Goal: Information Seeking & Learning: Learn about a topic

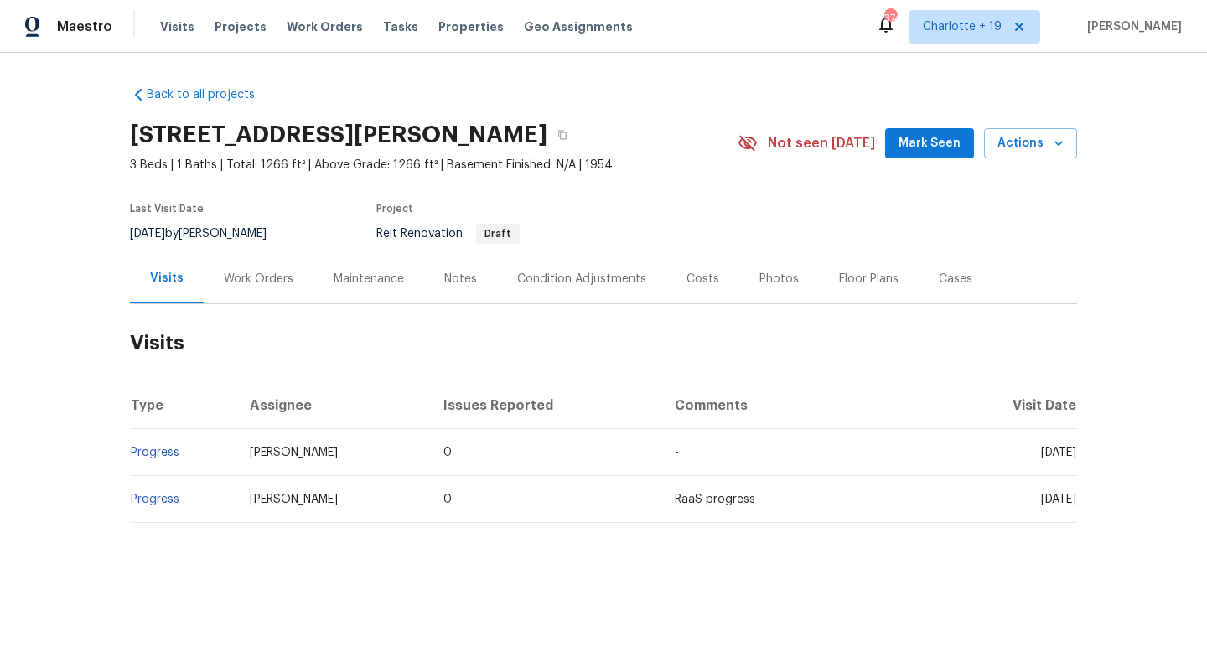
click at [271, 271] on div "Work Orders" at bounding box center [259, 279] width 70 height 17
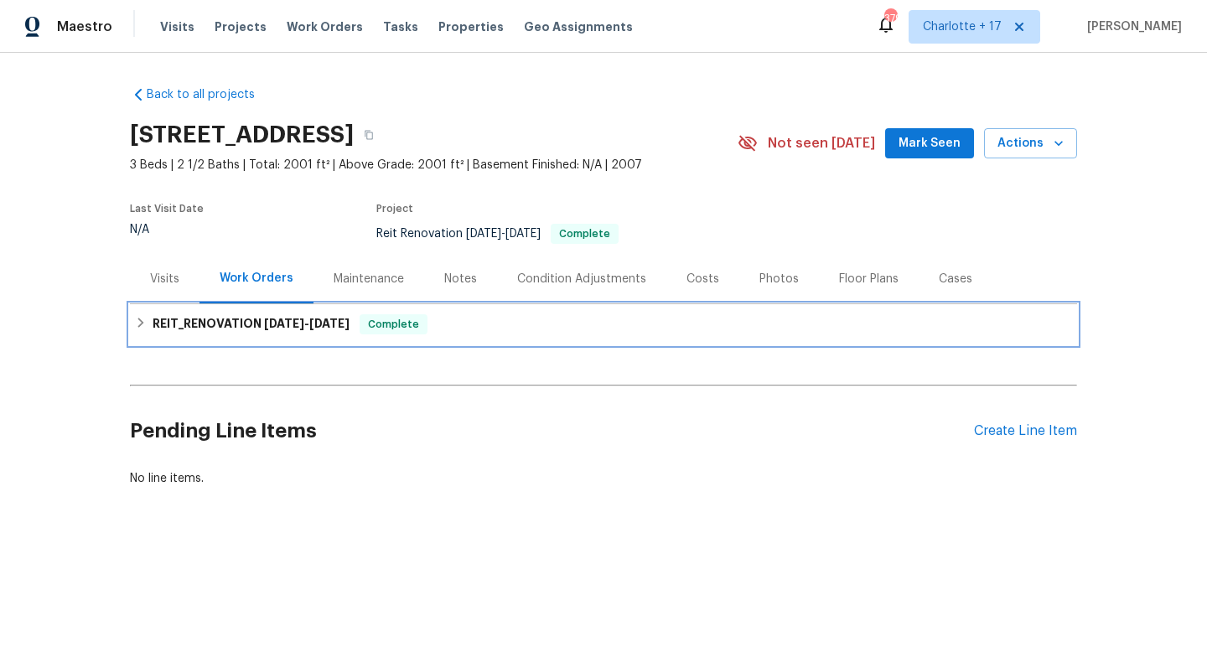
click at [325, 321] on span "9/26/25" at bounding box center [329, 324] width 40 height 12
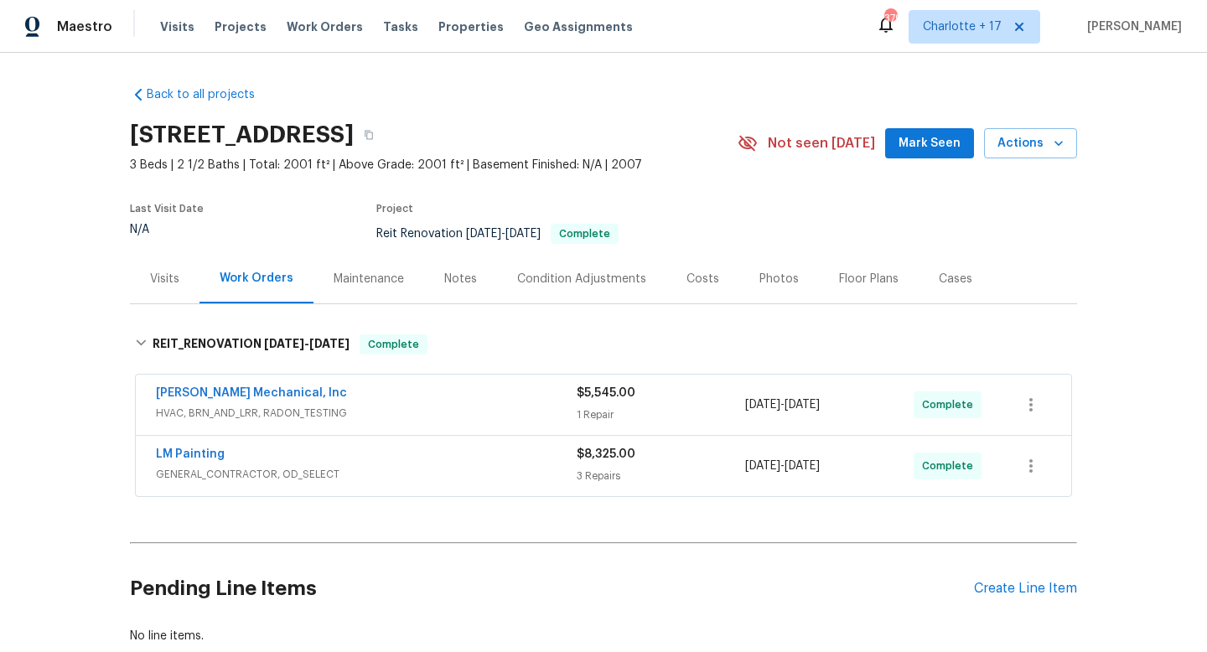
click at [453, 275] on div "Notes" at bounding box center [460, 279] width 33 height 17
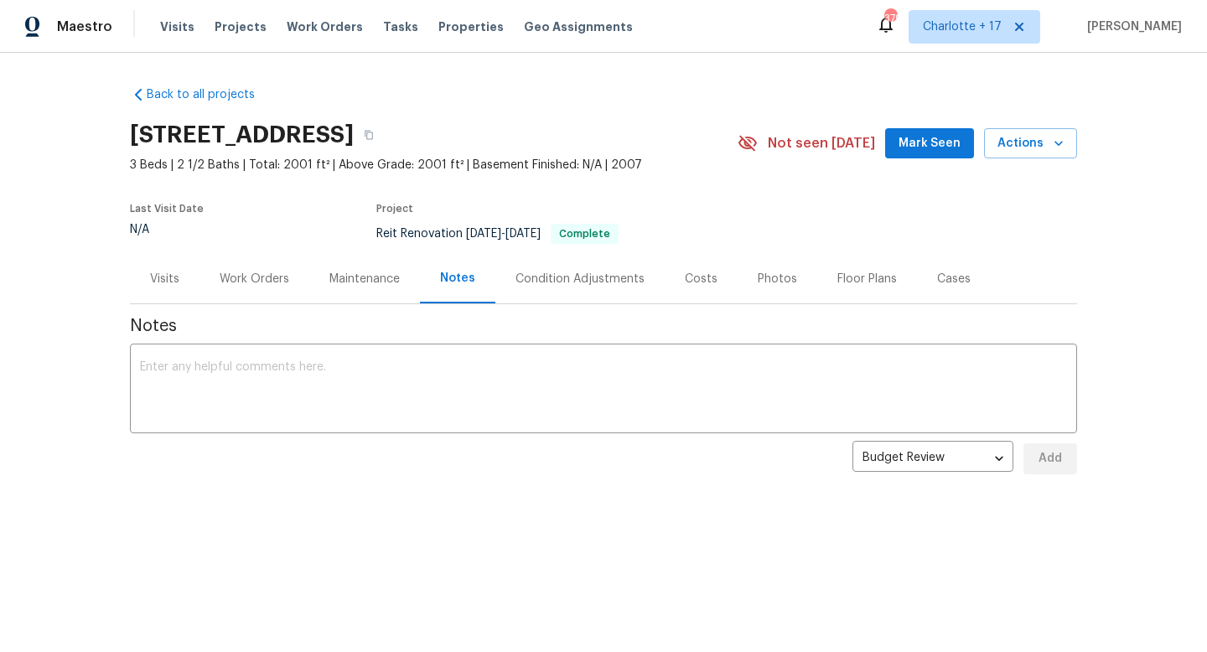
click at [374, 280] on div "Maintenance" at bounding box center [364, 279] width 70 height 17
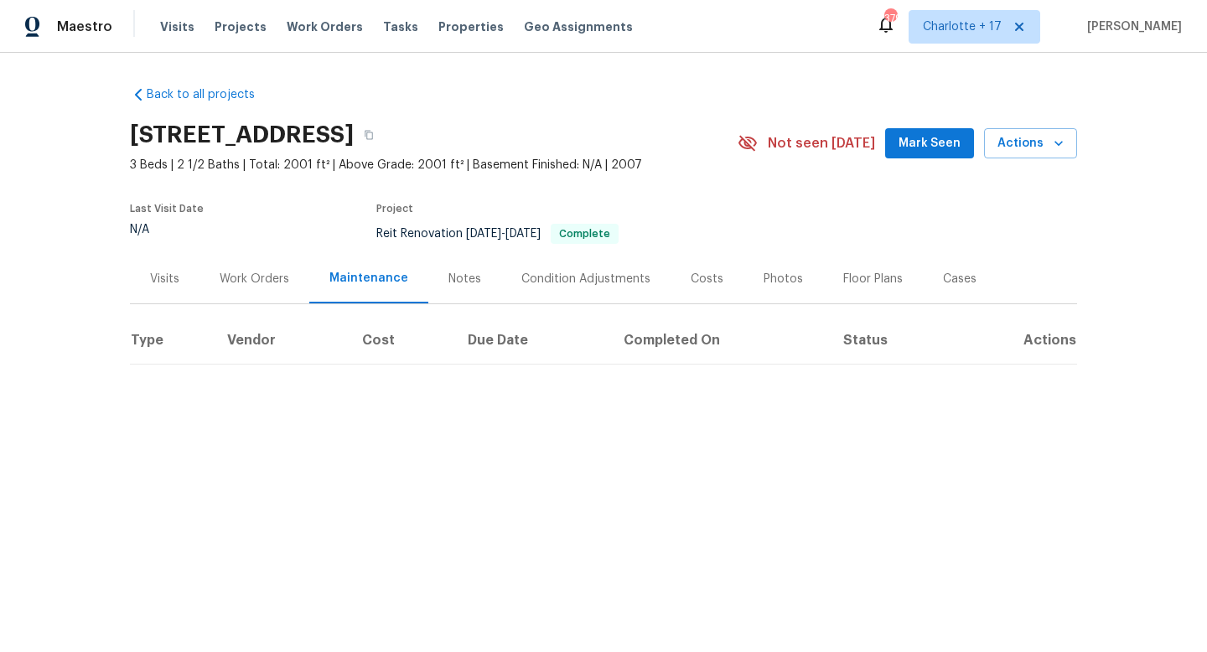
click at [764, 274] on div "Photos" at bounding box center [782, 279] width 39 height 17
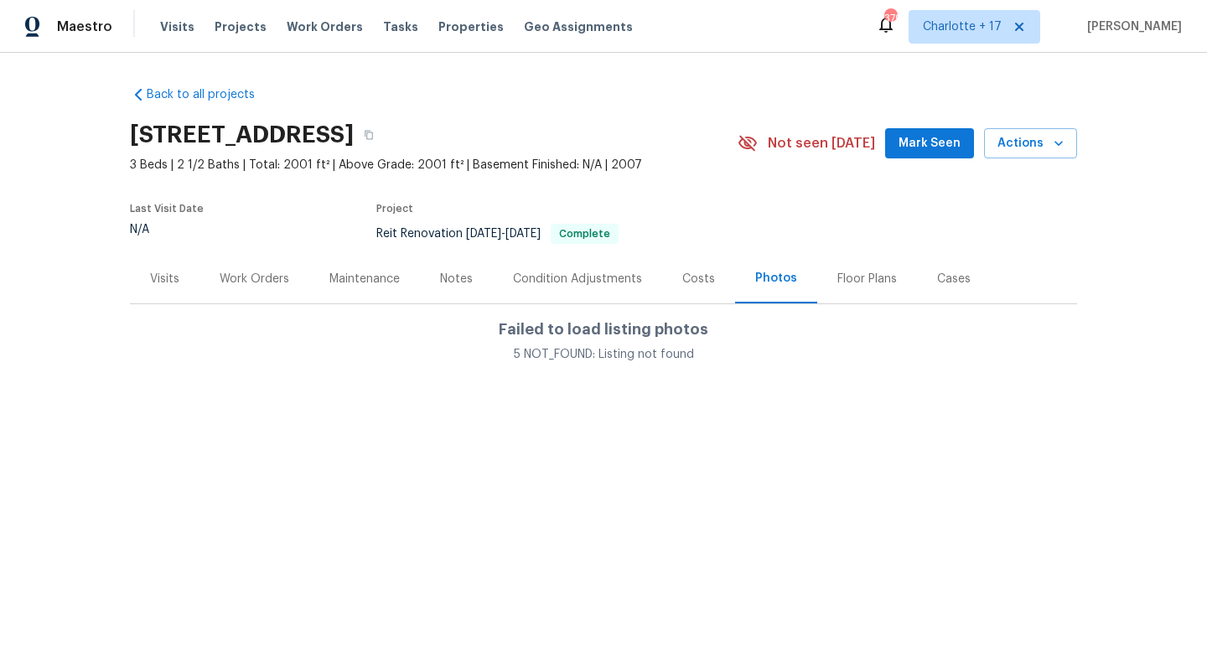
click at [279, 279] on div "Work Orders" at bounding box center [255, 279] width 70 height 17
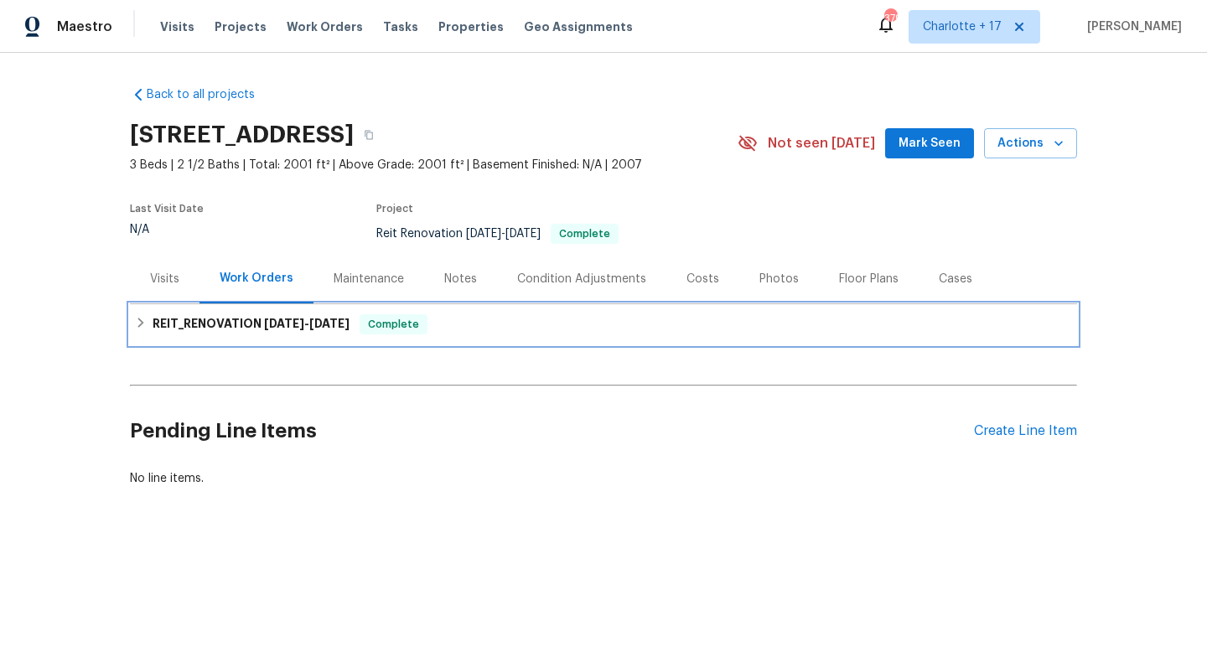
click at [299, 332] on h6 "REIT_RENOVATION 9/22/25 - 9/26/25" at bounding box center [251, 324] width 197 height 20
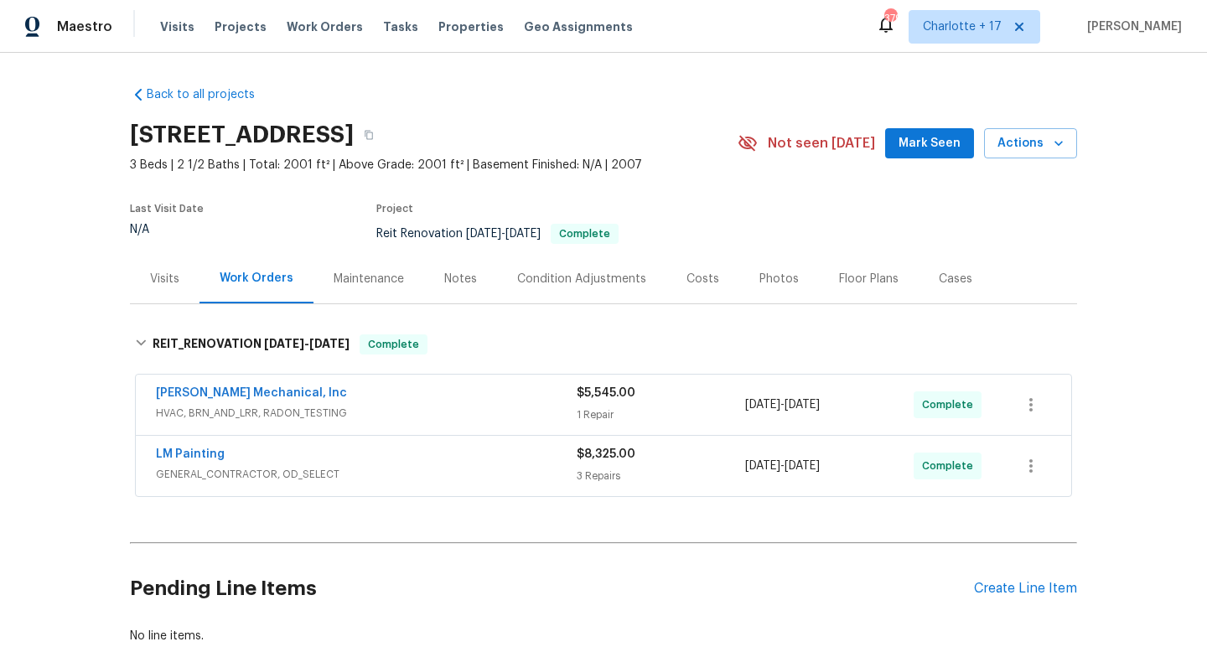
click at [330, 405] on span "HVAC, BRN_AND_LRR, RADON_TESTING" at bounding box center [366, 413] width 421 height 17
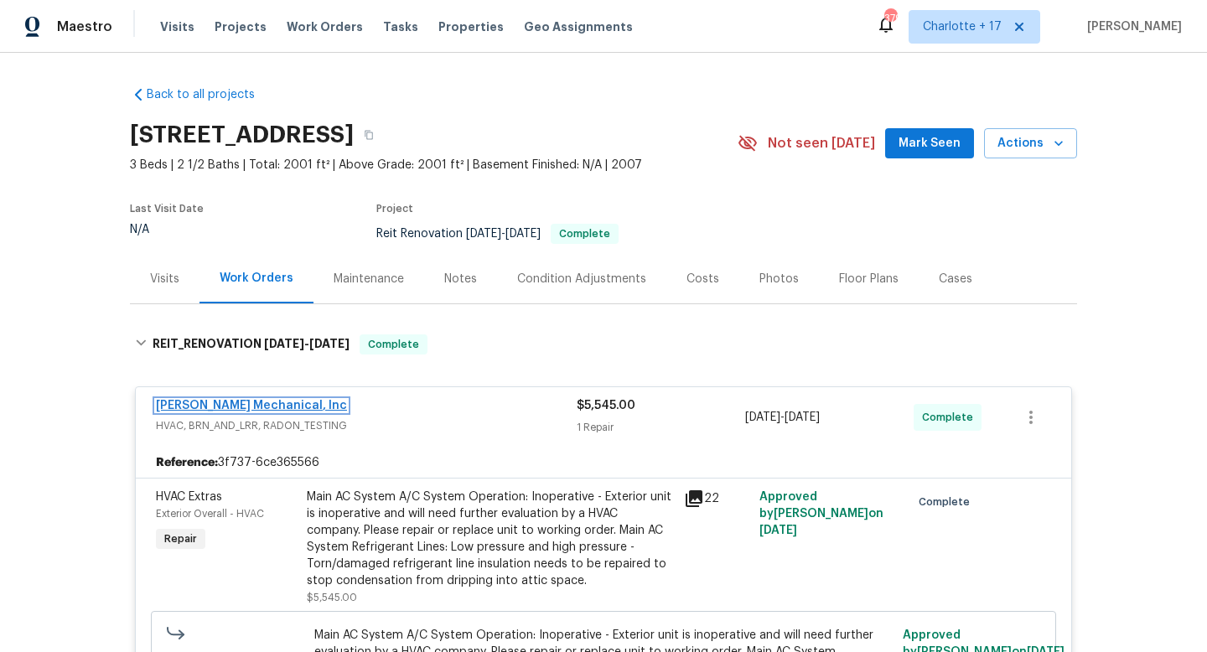
click at [269, 403] on link "JH Martin Mechanical, Inc" at bounding box center [251, 406] width 191 height 12
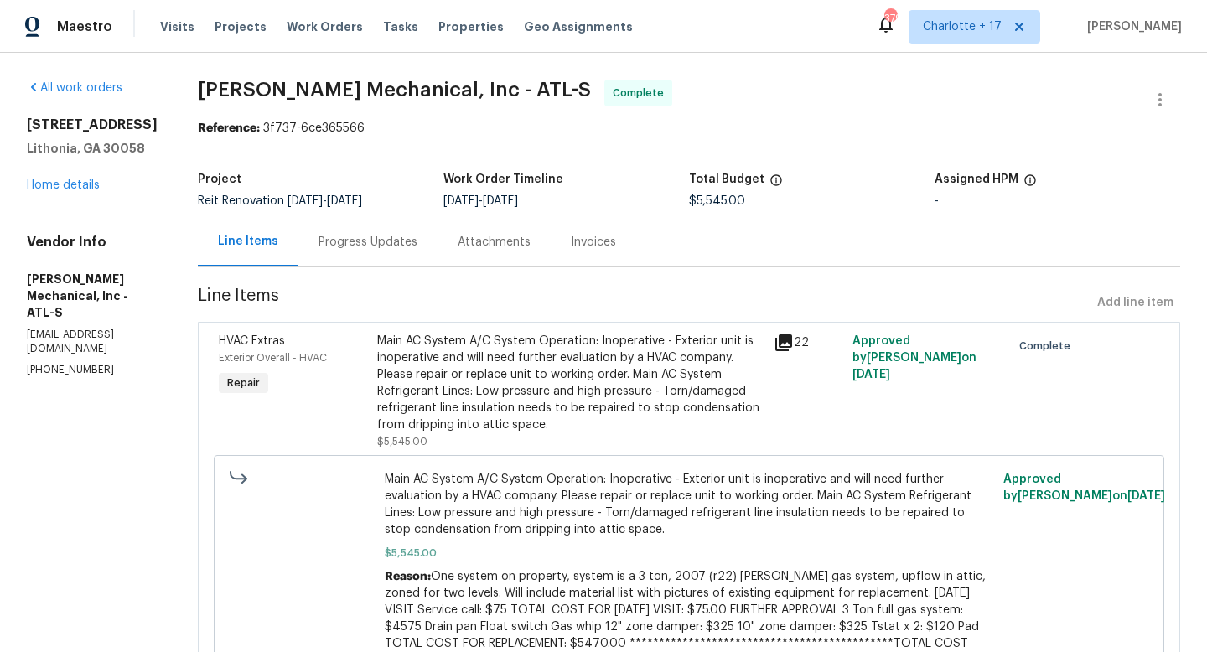
click at [484, 242] on div "Attachments" at bounding box center [494, 242] width 73 height 17
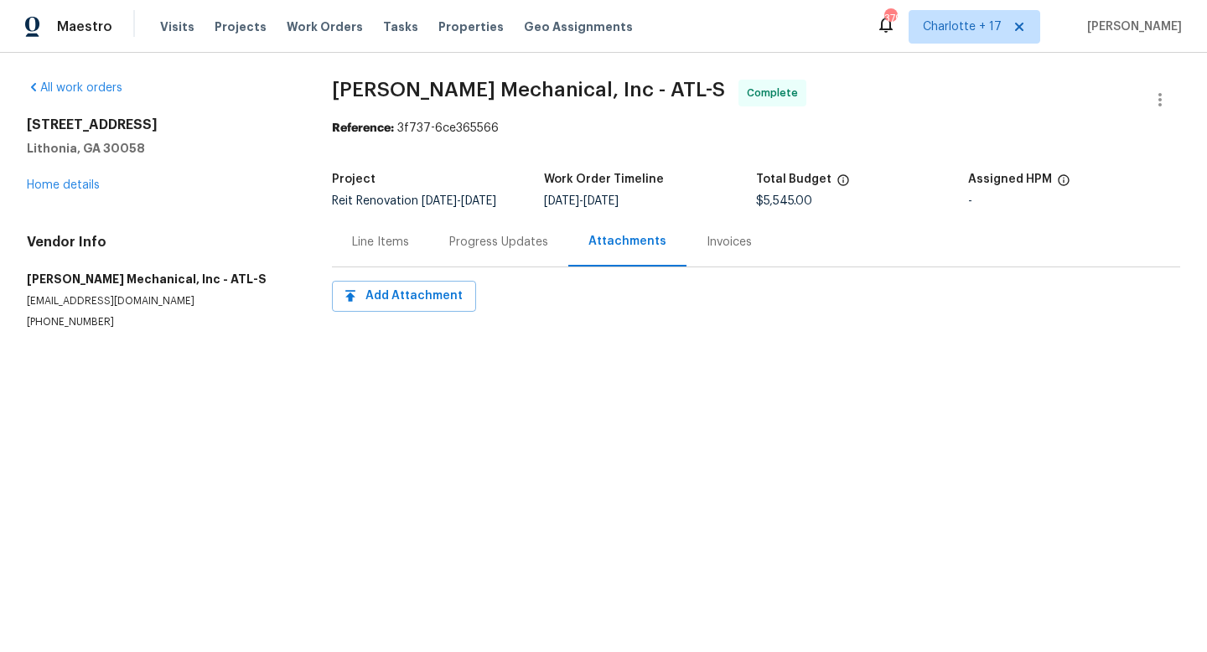
click at [485, 265] on div "Progress Updates" at bounding box center [498, 241] width 139 height 49
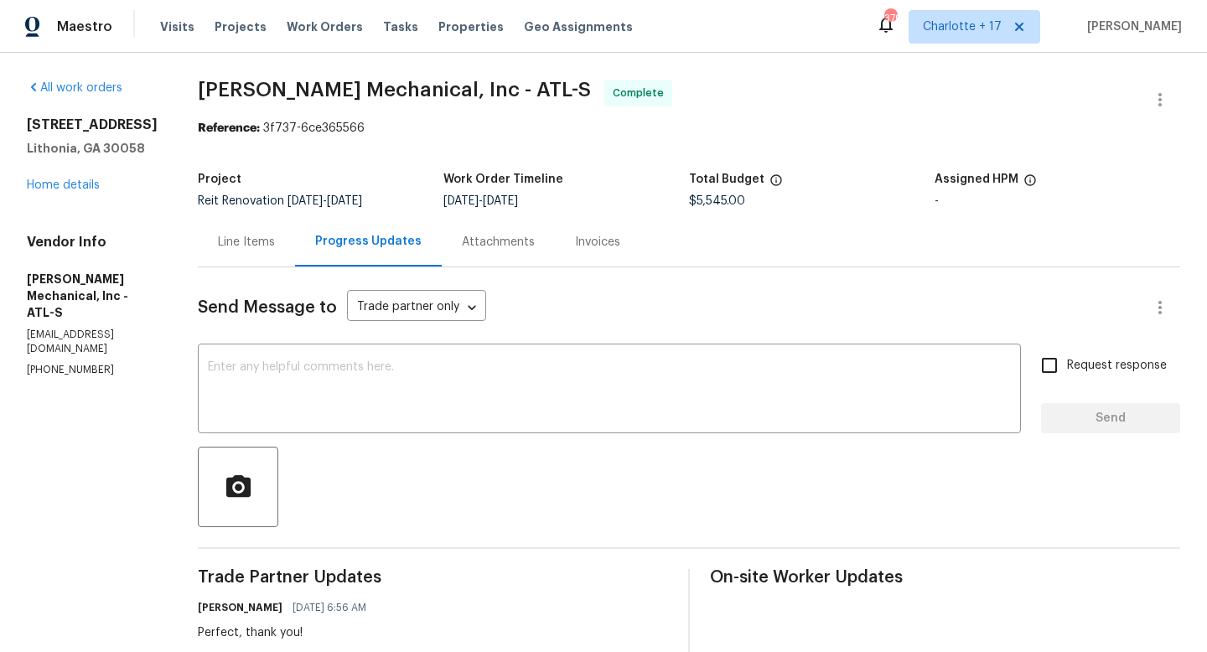
click at [275, 244] on div "Line Items" at bounding box center [246, 242] width 57 height 17
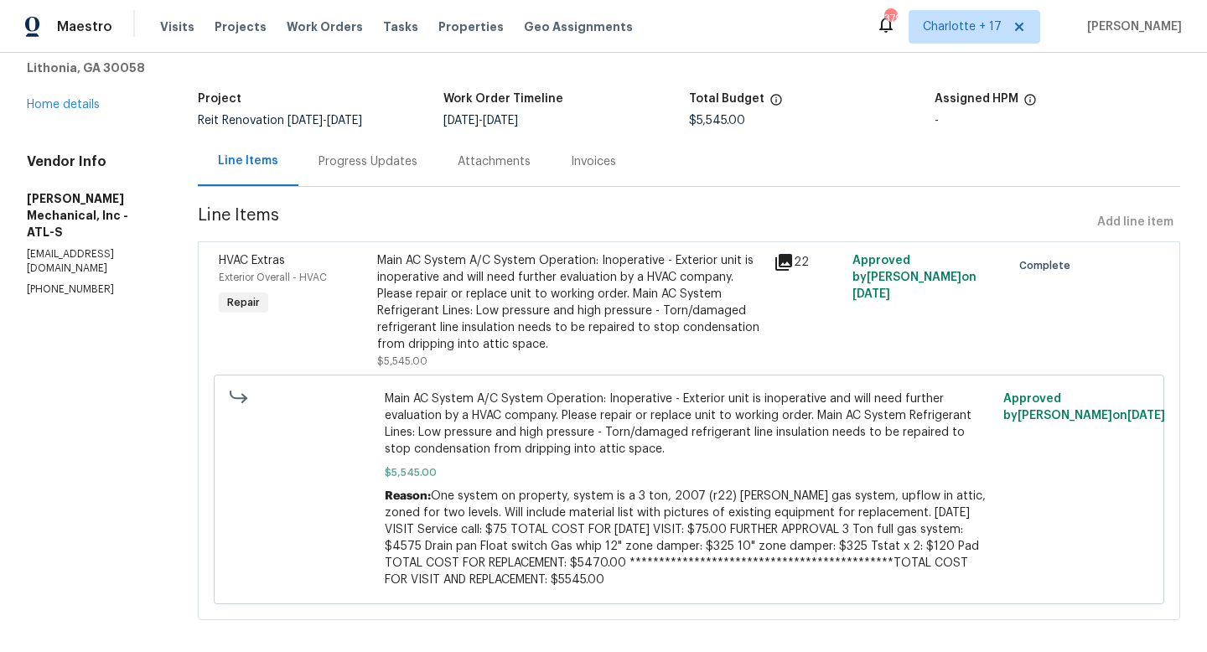
scroll to position [109, 0]
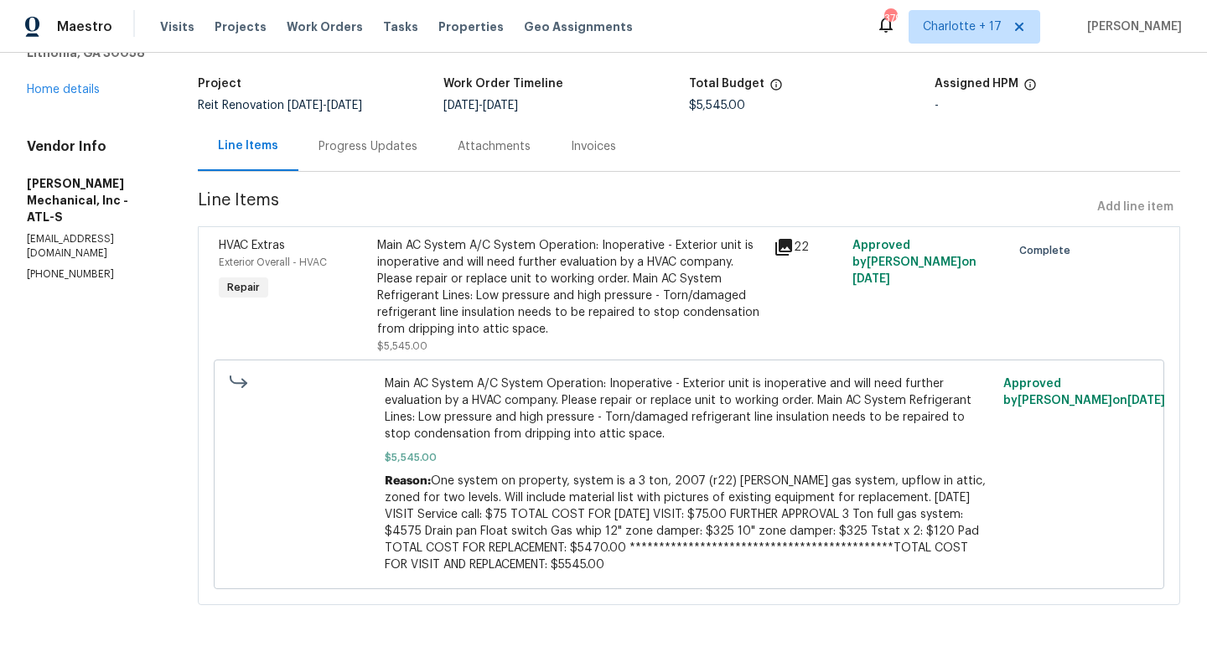
click at [709, 313] on div "Main AC System A/C System Operation: Inoperative - Exterior unit is inoperative…" at bounding box center [570, 287] width 386 height 101
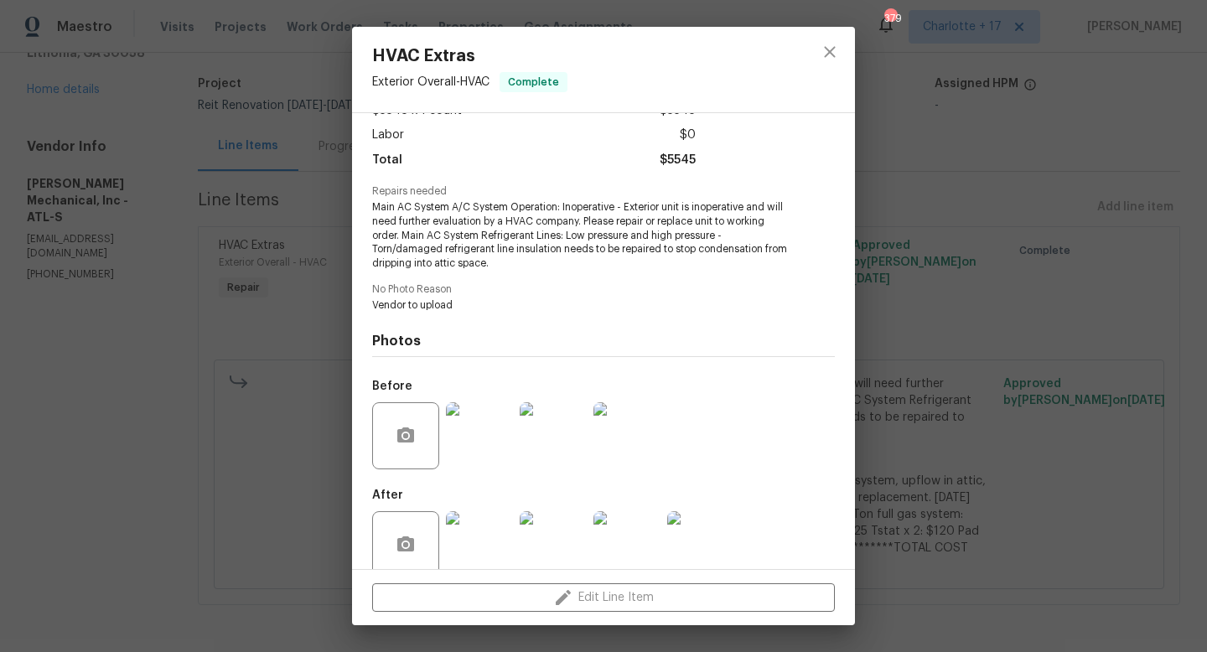
scroll to position [134, 0]
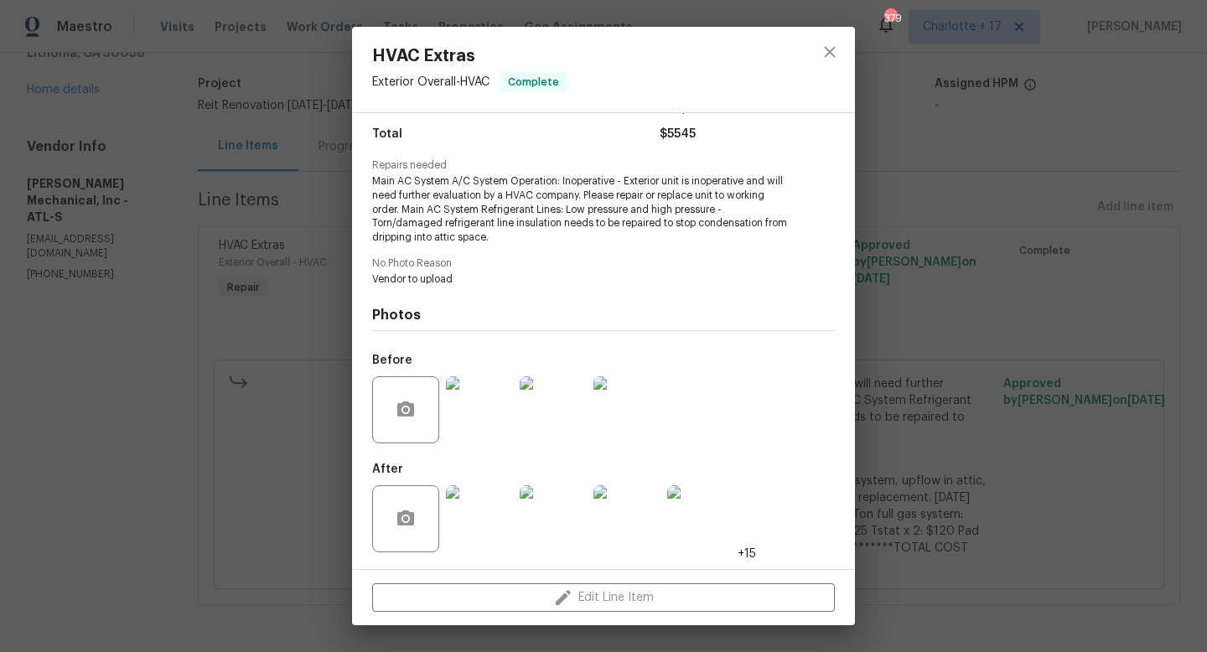
click at [746, 517] on div "After +15" at bounding box center [564, 507] width 384 height 109
click at [460, 511] on img at bounding box center [479, 518] width 67 height 67
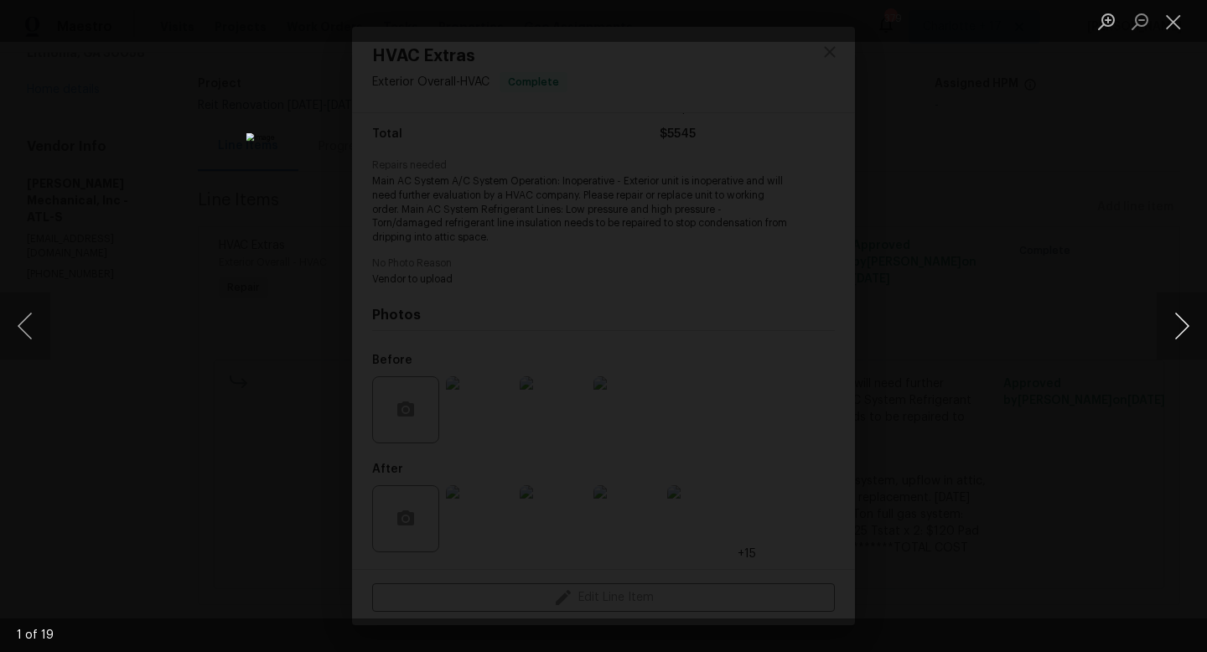
click at [1195, 333] on button "Next image" at bounding box center [1181, 325] width 50 height 67
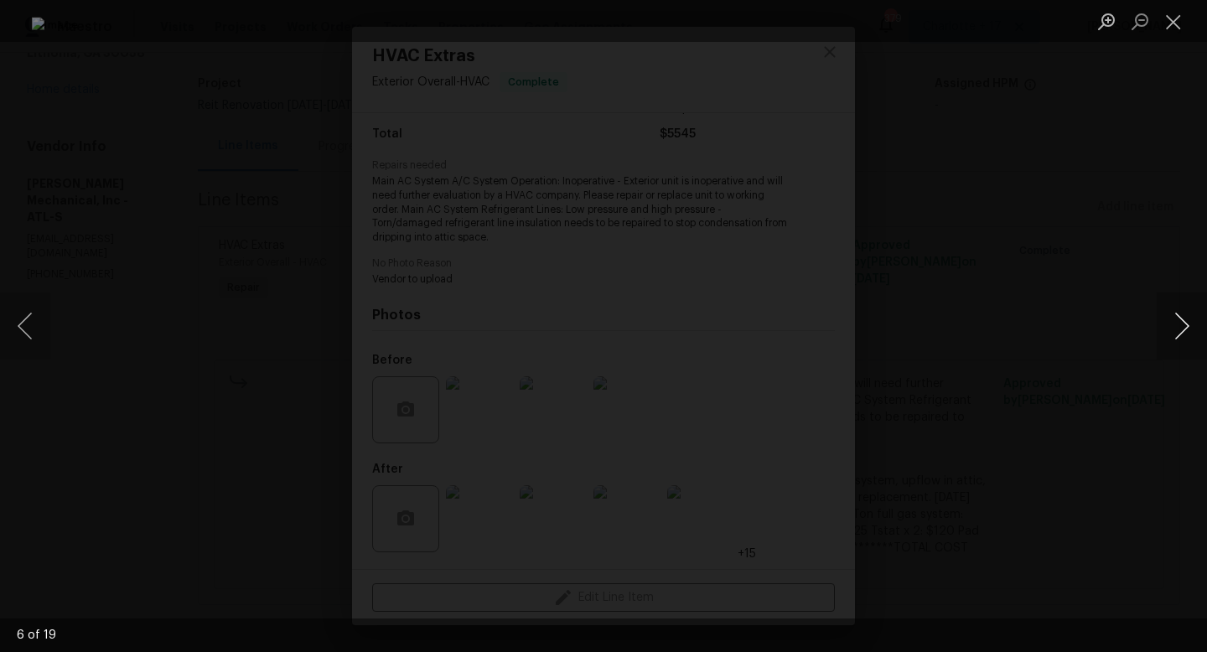
click at [1195, 333] on button "Next image" at bounding box center [1181, 325] width 50 height 67
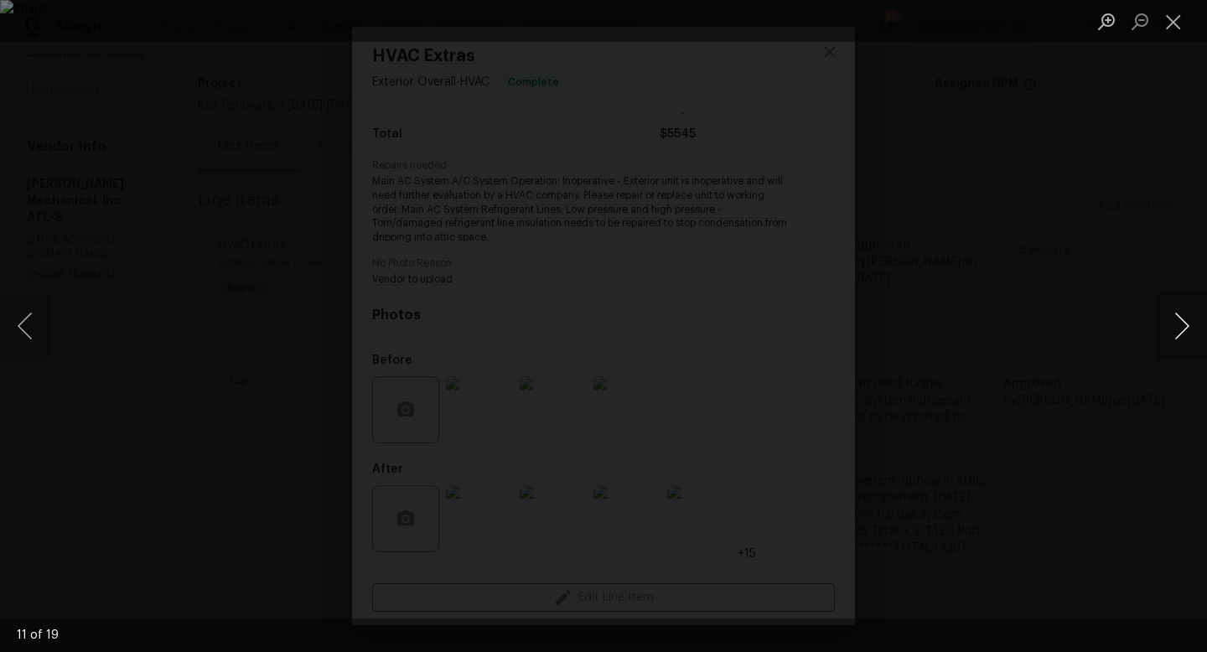
click at [1195, 333] on button "Next image" at bounding box center [1181, 325] width 50 height 67
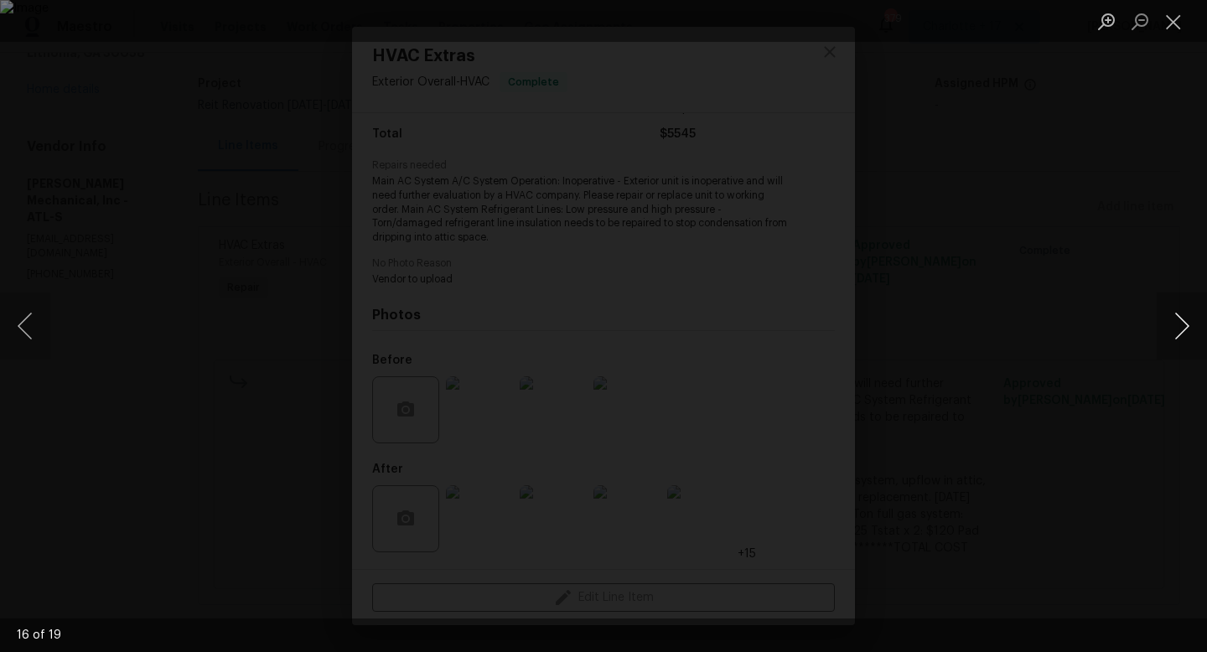
click at [1195, 333] on button "Next image" at bounding box center [1181, 325] width 50 height 67
click at [1171, 33] on button "Close lightbox" at bounding box center [1173, 21] width 34 height 29
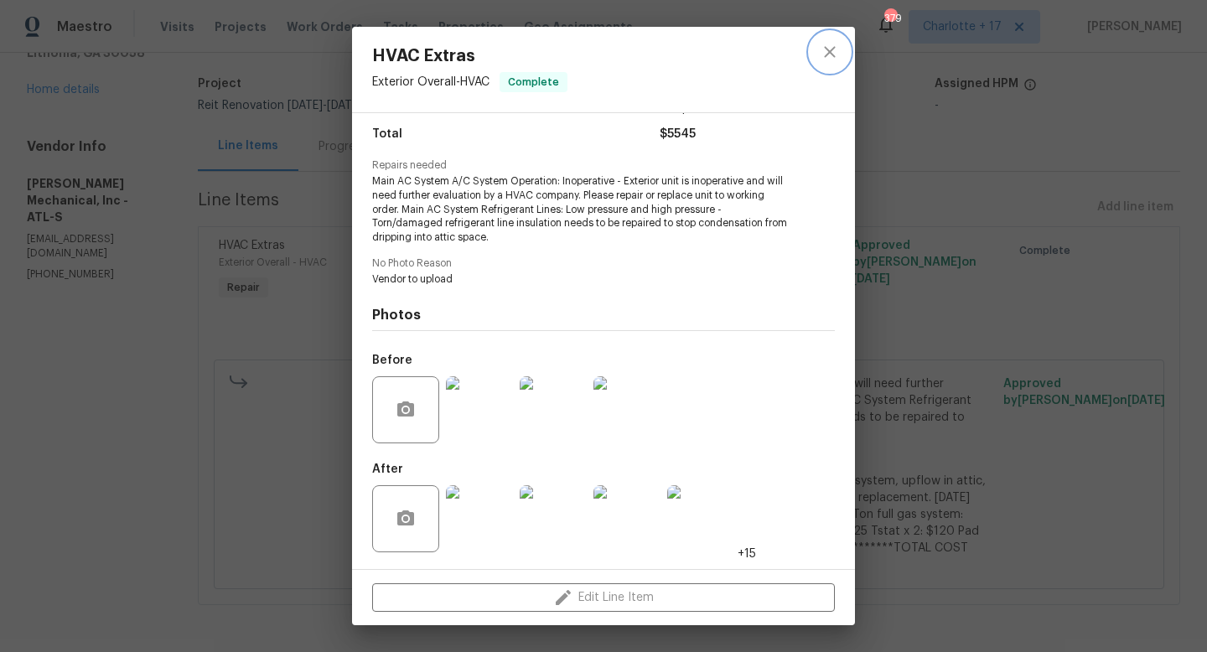
click at [835, 47] on icon "close" at bounding box center [829, 52] width 20 height 20
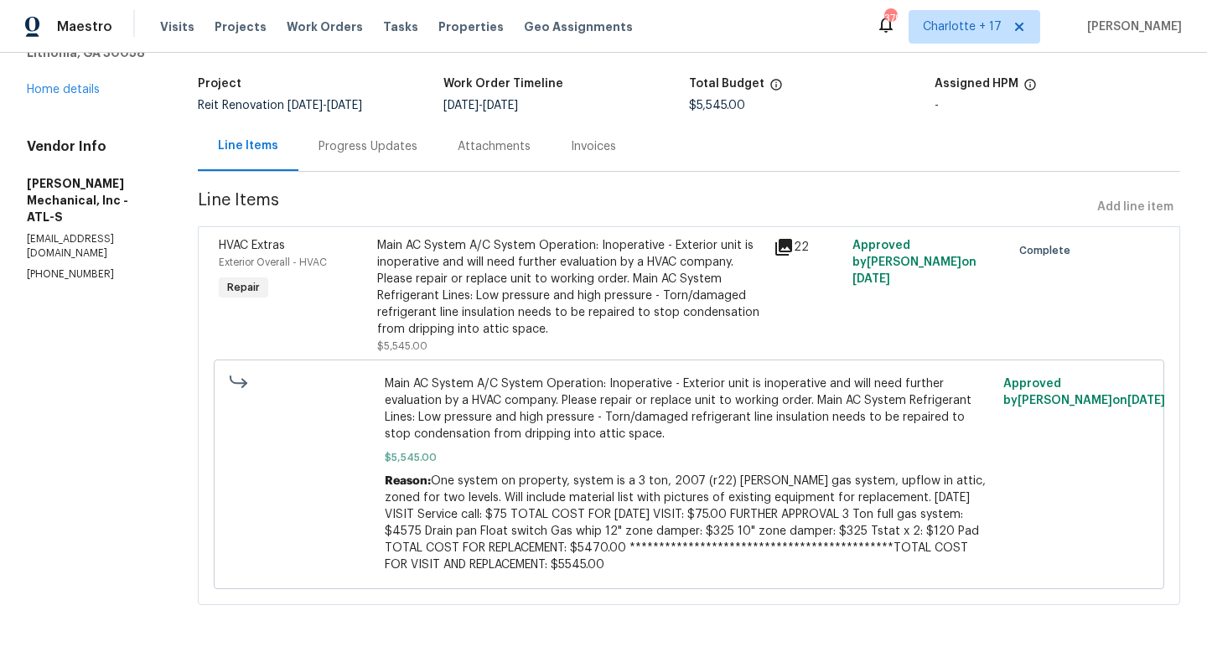
click at [278, 137] on div "Line Items" at bounding box center [248, 145] width 60 height 17
click at [85, 84] on link "Home details" at bounding box center [63, 90] width 73 height 12
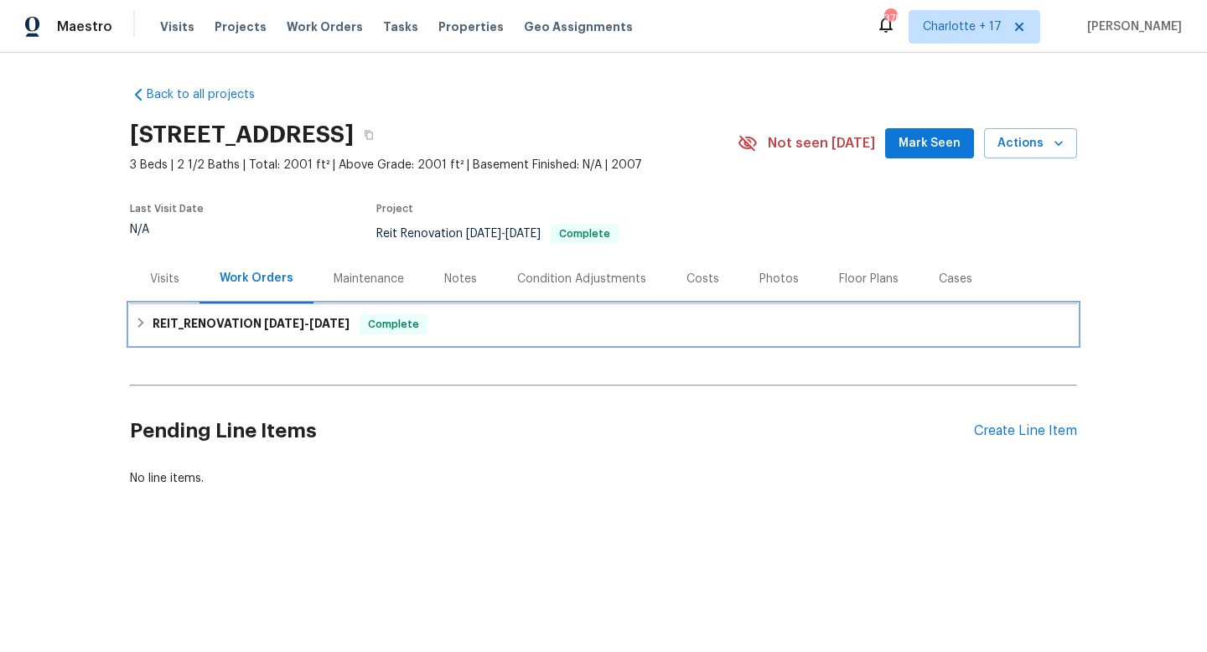
click at [300, 339] on div "REIT_RENOVATION 9/22/25 - 9/26/25 Complete" at bounding box center [603, 324] width 947 height 40
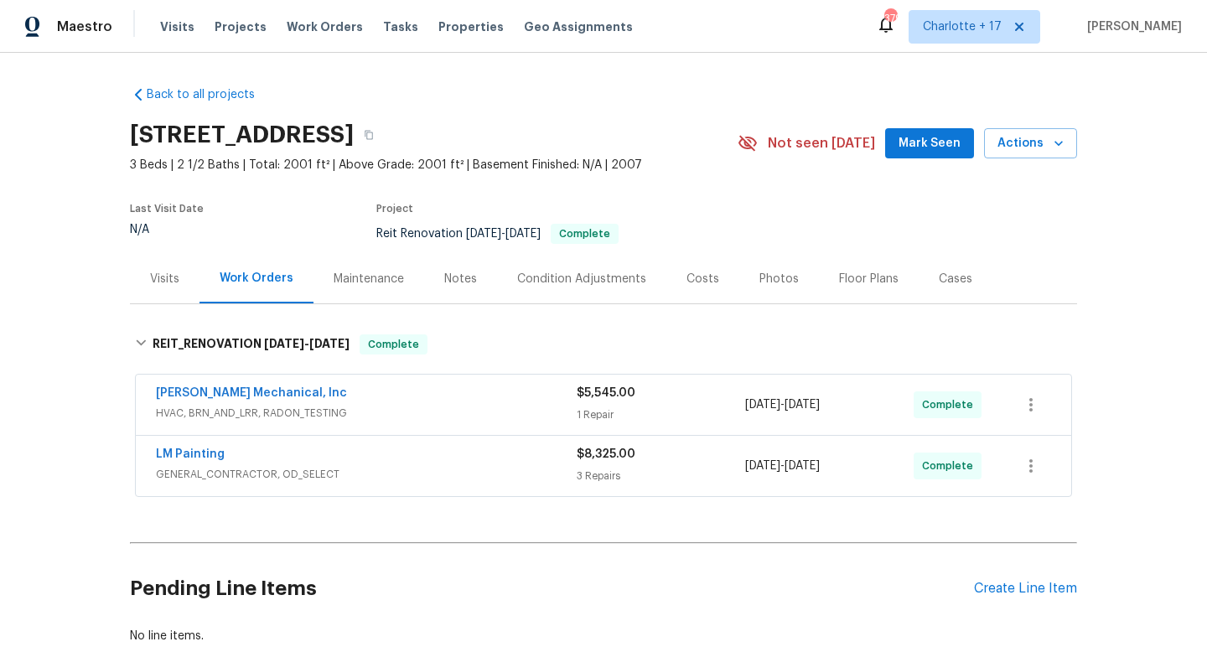
click at [230, 454] on div "LM Painting" at bounding box center [366, 456] width 421 height 20
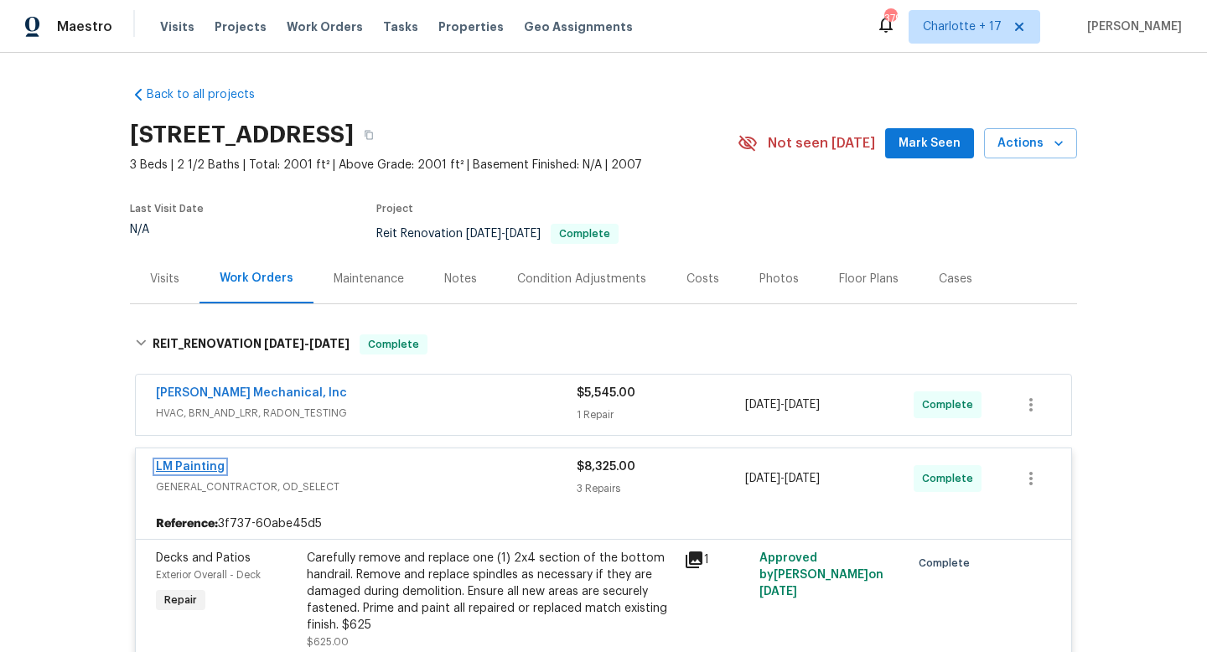
click at [205, 468] on link "LM Painting" at bounding box center [190, 467] width 69 height 12
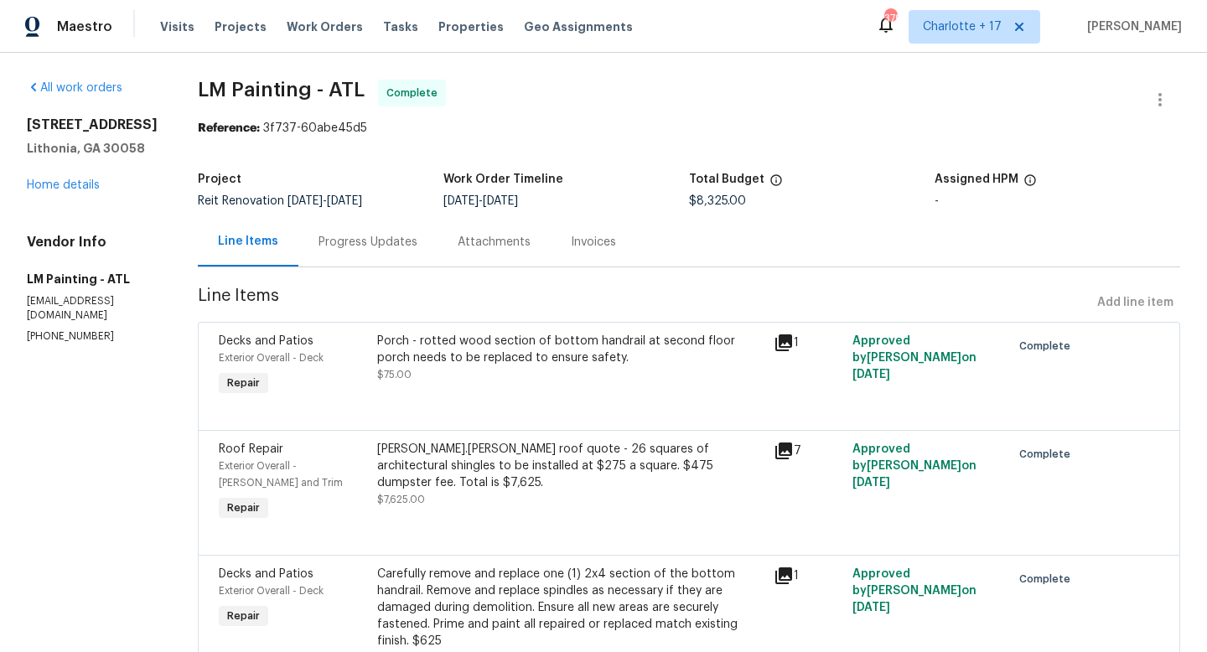
scroll to position [106, 0]
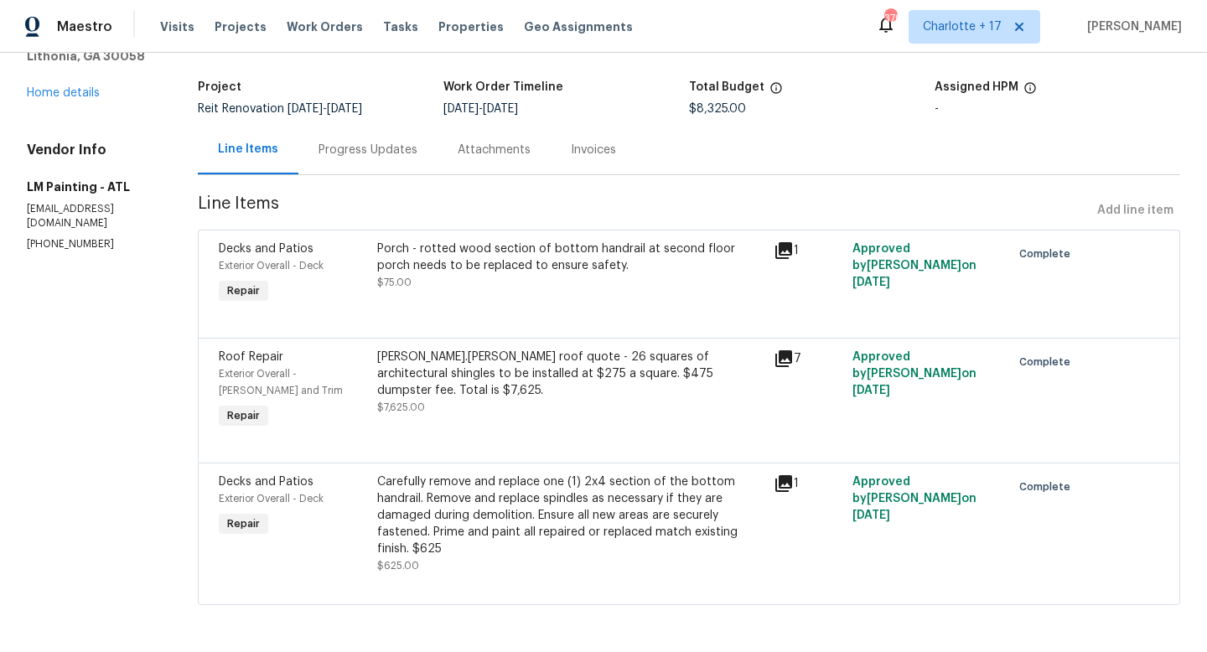
click at [601, 396] on div "alison.brice roof quote - 26 squares of architectural shingles to be installed …" at bounding box center [570, 391] width 396 height 94
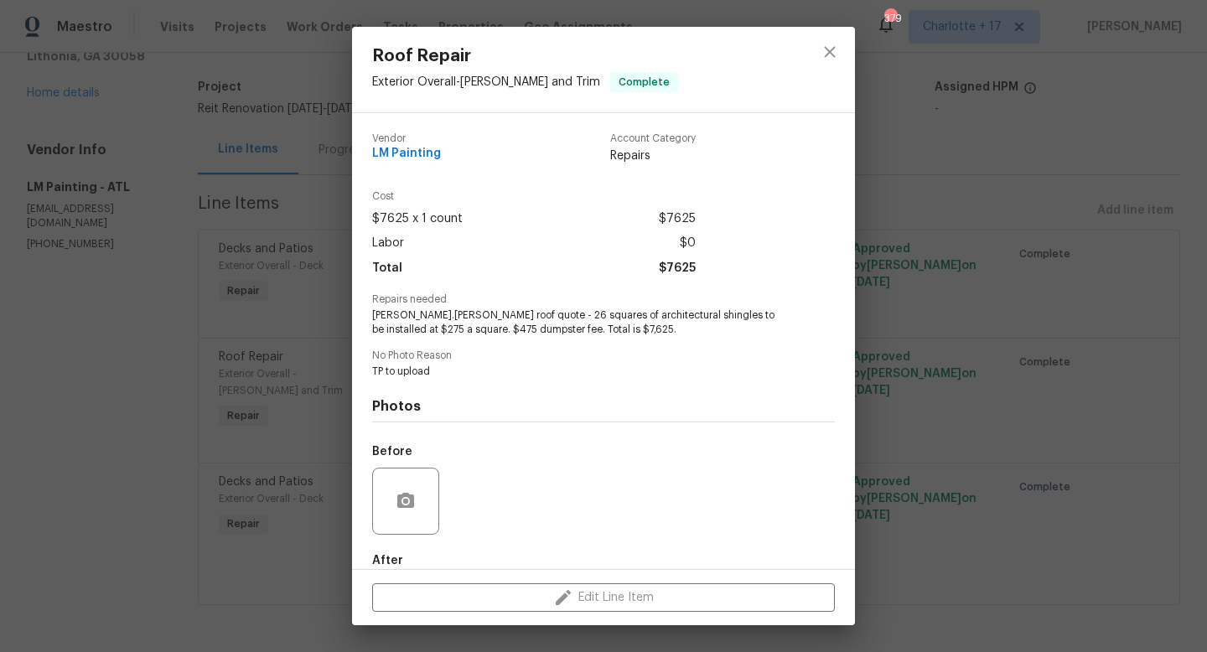
scroll to position [91, 0]
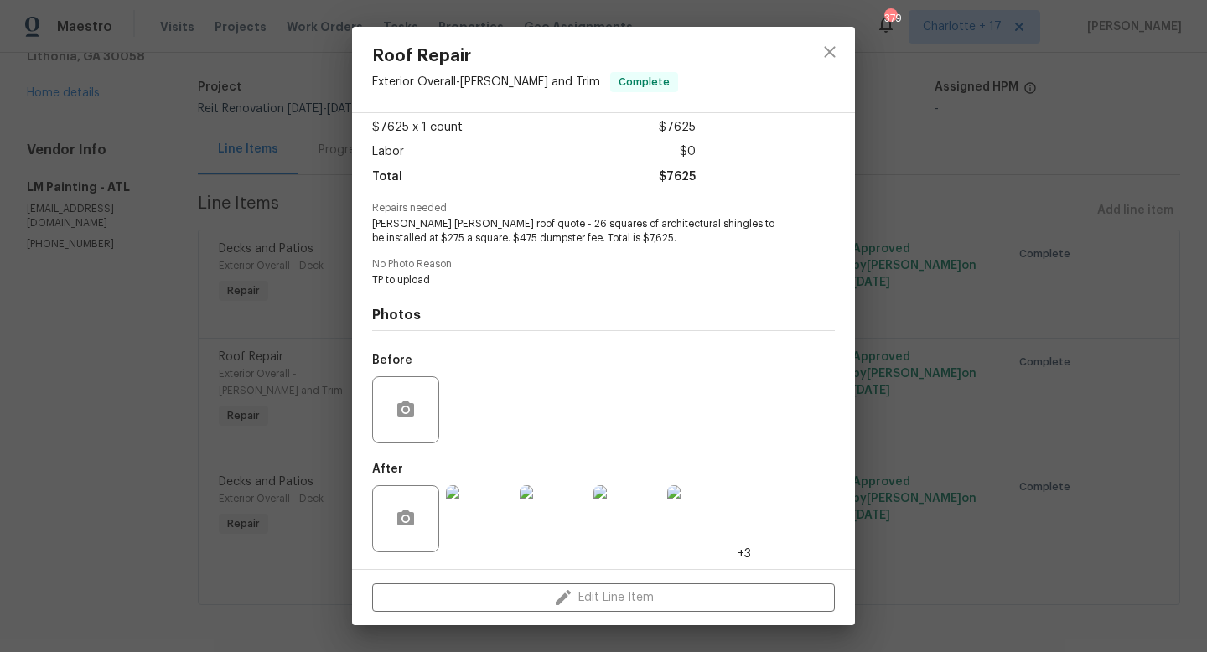
click at [503, 530] on img at bounding box center [479, 518] width 67 height 67
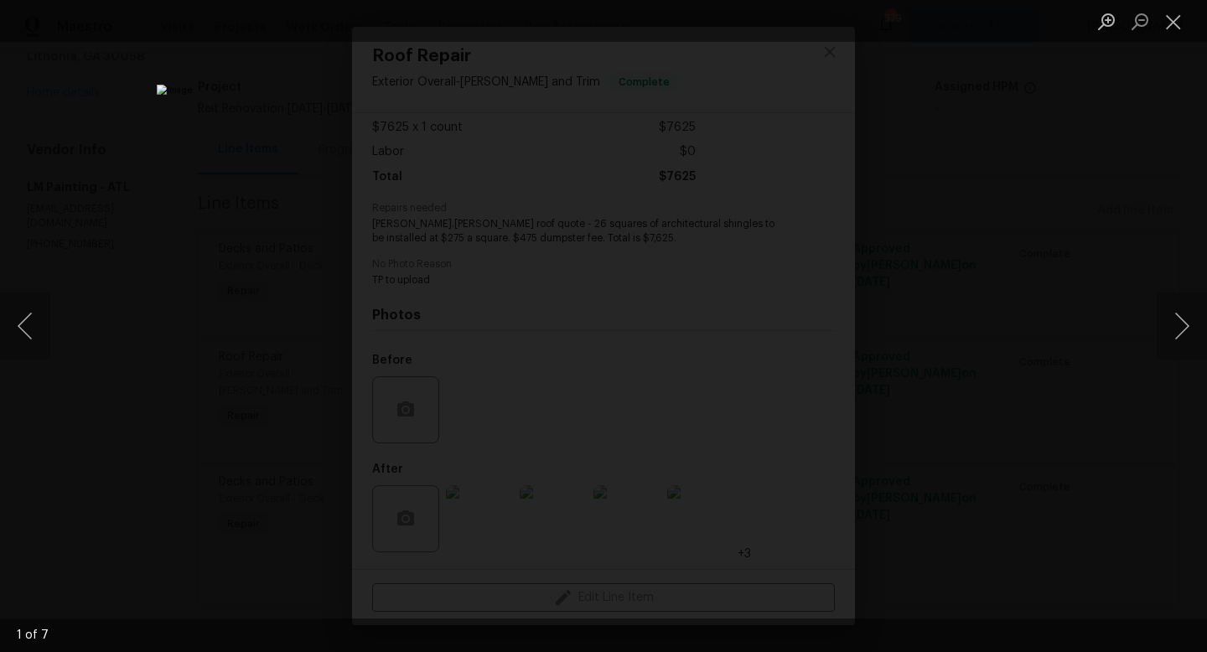
click at [1155, 330] on div "Lightbox" at bounding box center [603, 326] width 1207 height 652
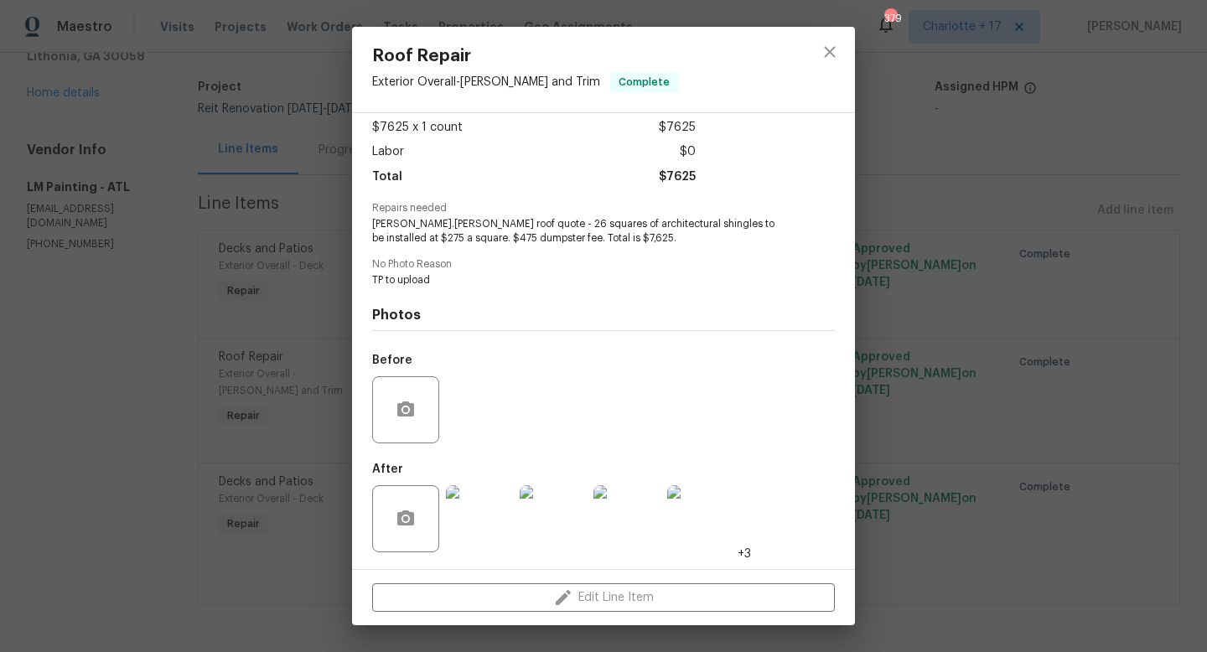
click at [1156, 333] on div "Roof Repair Exterior Overall - Eaves and Trim Complete Vendor LM Painting Accou…" at bounding box center [603, 326] width 1207 height 652
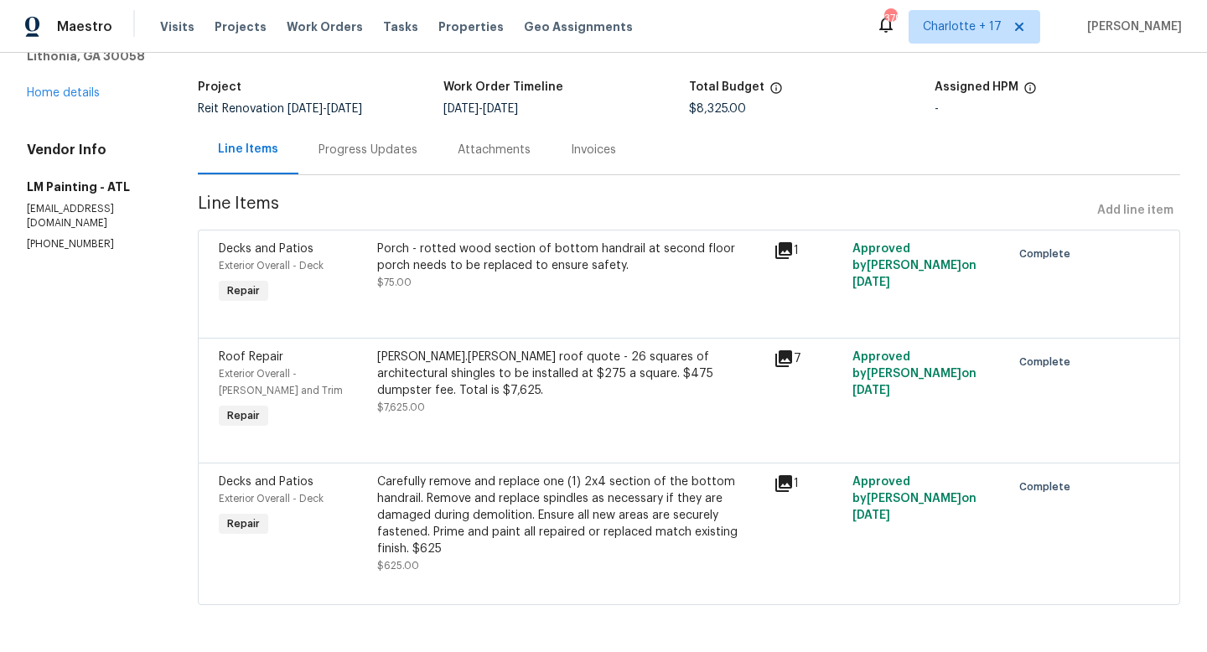
click at [567, 399] on div "alison.brice roof quote - 26 squares of architectural shingles to be installed …" at bounding box center [570, 391] width 396 height 94
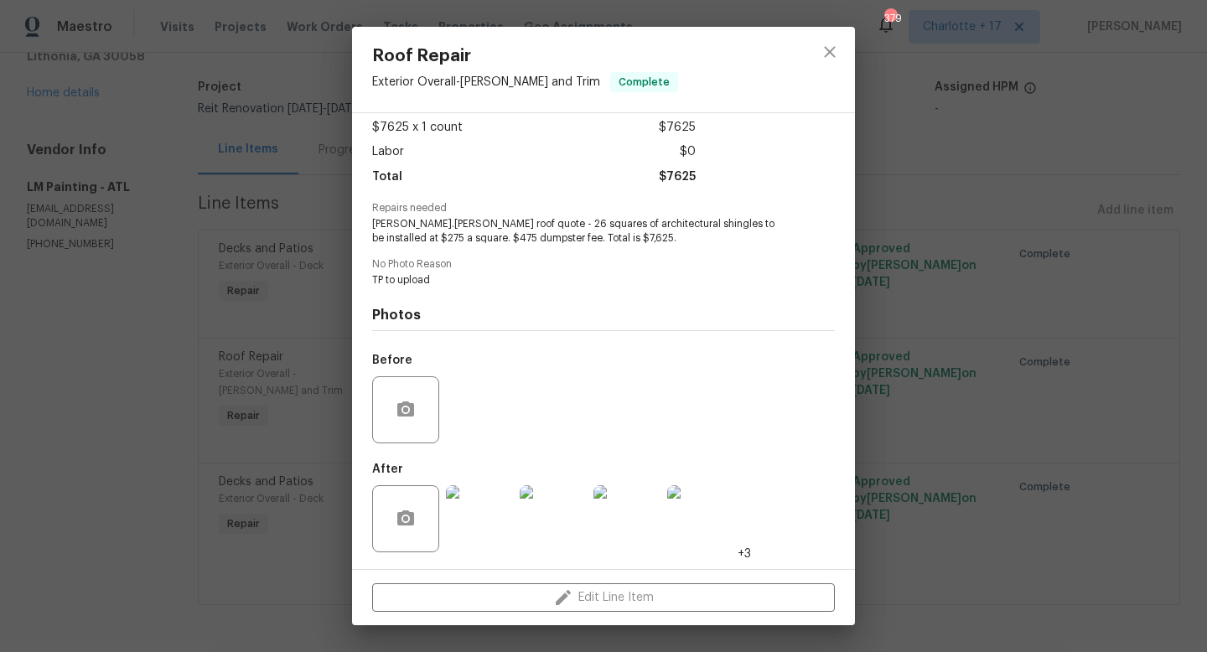
click at [492, 504] on img at bounding box center [479, 518] width 67 height 67
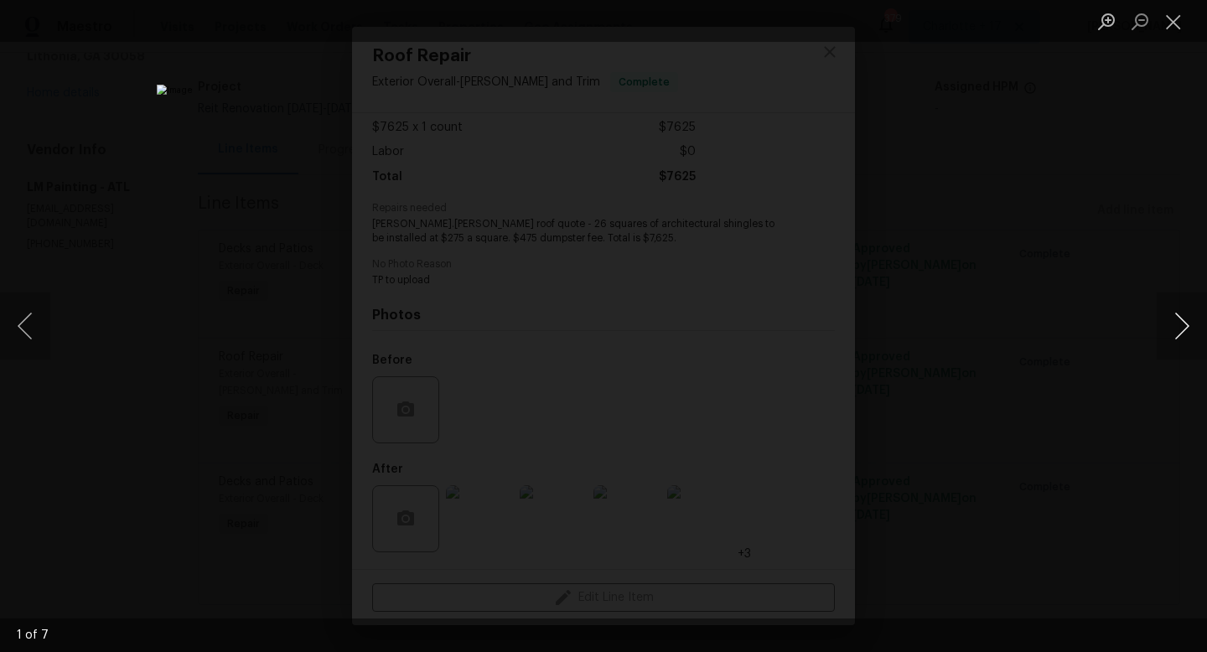
click at [1172, 327] on button "Next image" at bounding box center [1181, 325] width 50 height 67
click at [1172, 328] on button "Next image" at bounding box center [1181, 325] width 50 height 67
click at [1177, 30] on button "Close lightbox" at bounding box center [1173, 21] width 34 height 29
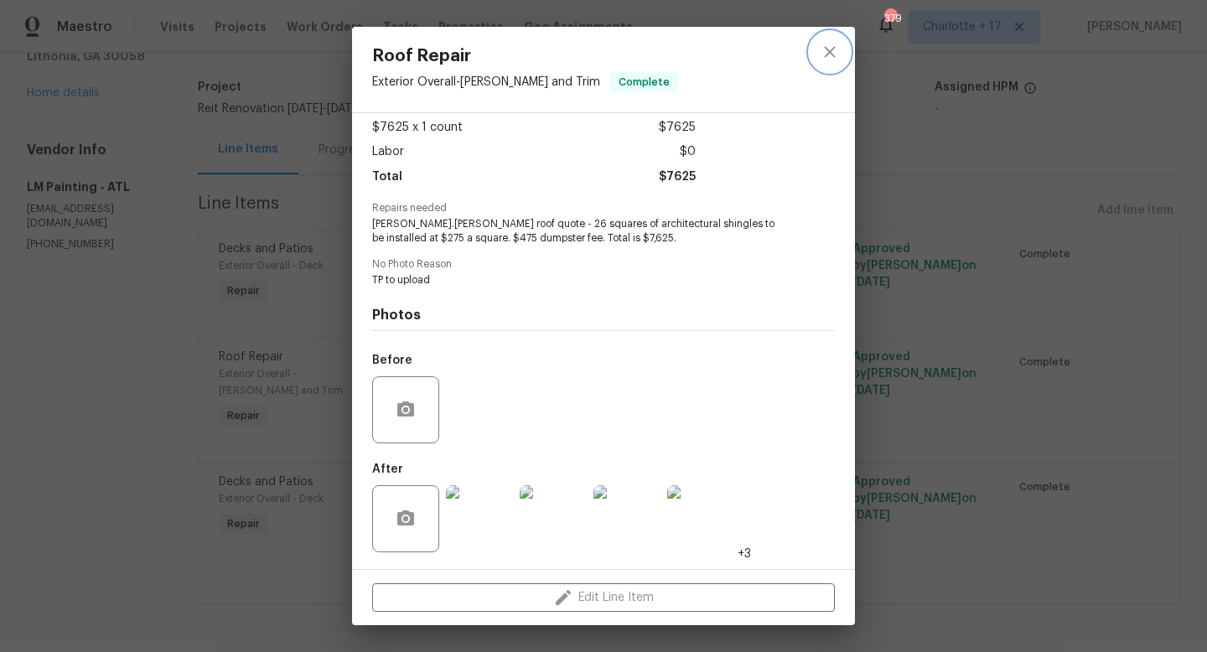
click at [825, 55] on icon "close" at bounding box center [829, 51] width 11 height 11
